Goal: Task Accomplishment & Management: Use online tool/utility

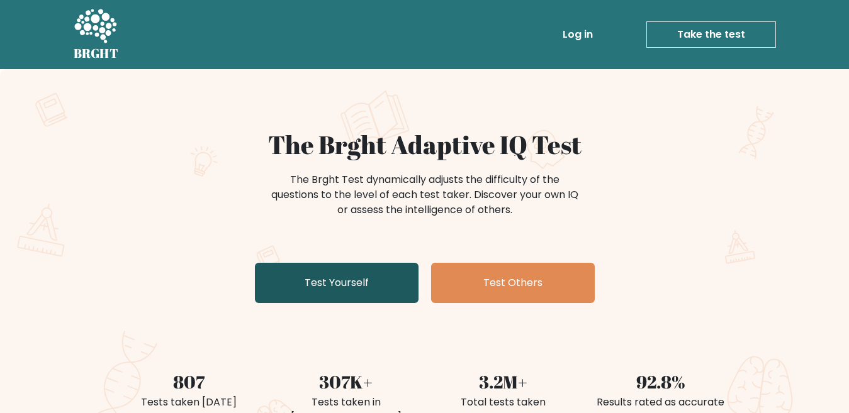
click at [324, 281] on link "Test Yourself" at bounding box center [337, 283] width 164 height 40
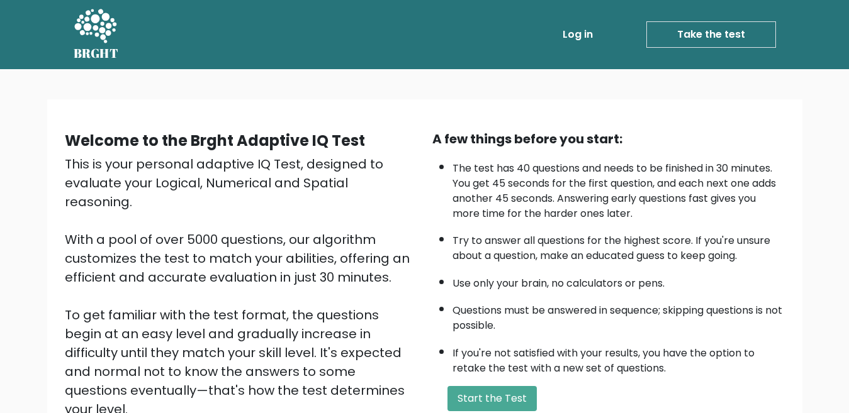
scroll to position [63, 0]
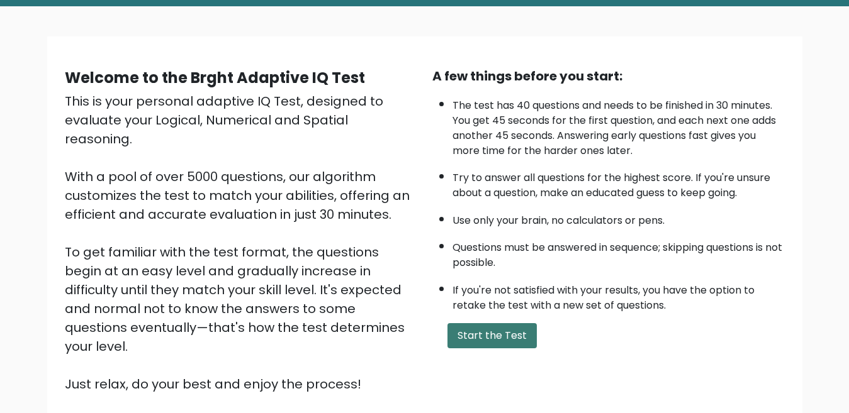
click at [495, 328] on button "Start the Test" at bounding box center [491, 335] width 89 height 25
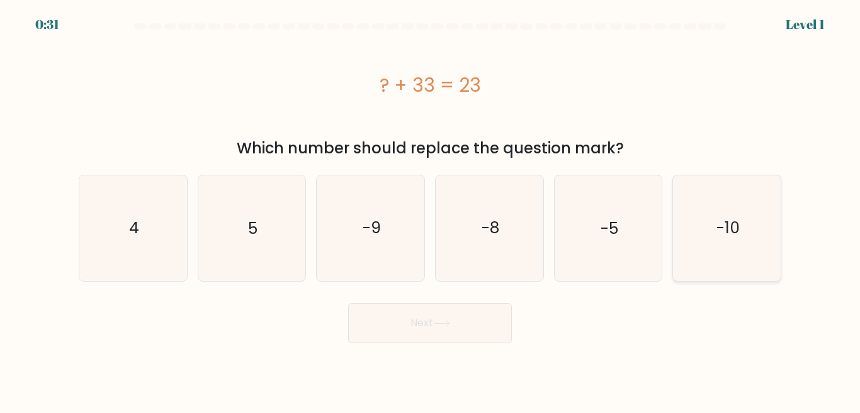
click at [721, 232] on text "-10" at bounding box center [727, 228] width 23 height 22
click at [430, 210] on input "f. -10" at bounding box center [430, 208] width 1 height 3
radio input "true"
click at [443, 319] on button "Next" at bounding box center [430, 323] width 164 height 40
